Goal: Task Accomplishment & Management: Use online tool/utility

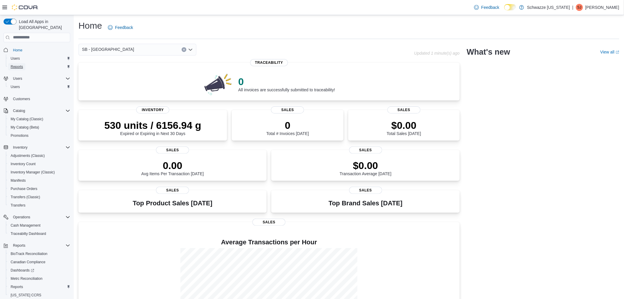
click at [19, 64] on span "Reports" at bounding box center [17, 66] width 12 height 5
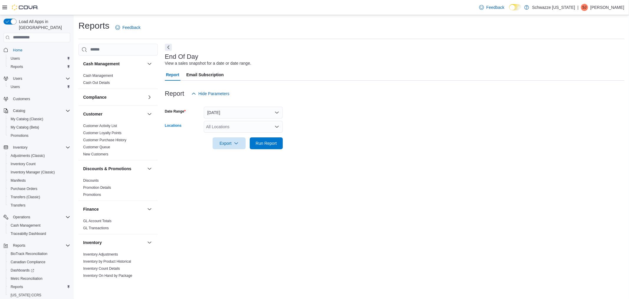
click at [226, 121] on div "All Locations" at bounding box center [243, 127] width 79 height 12
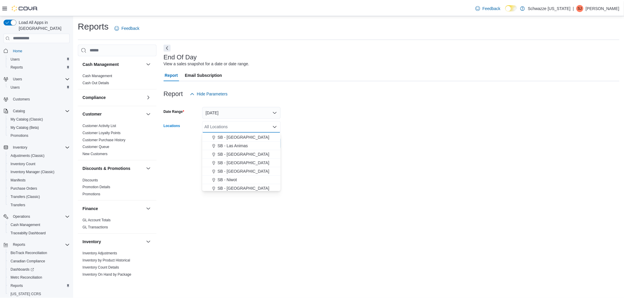
scroll to position [197, 0]
click at [241, 169] on span "SB - [GEOGRAPHIC_DATA]" at bounding box center [246, 171] width 52 height 6
click at [246, 113] on button "[DATE]" at bounding box center [243, 113] width 79 height 12
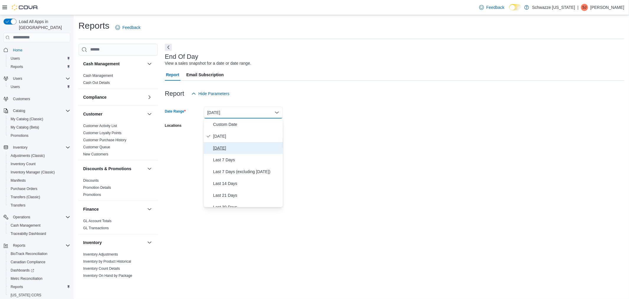
click at [231, 145] on span "[DATE]" at bounding box center [246, 147] width 67 height 7
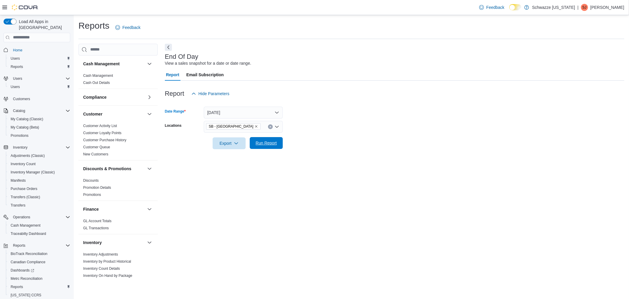
click at [266, 140] on span "Run Report" at bounding box center [266, 143] width 21 height 6
